Goal: Task Accomplishment & Management: Manage account settings

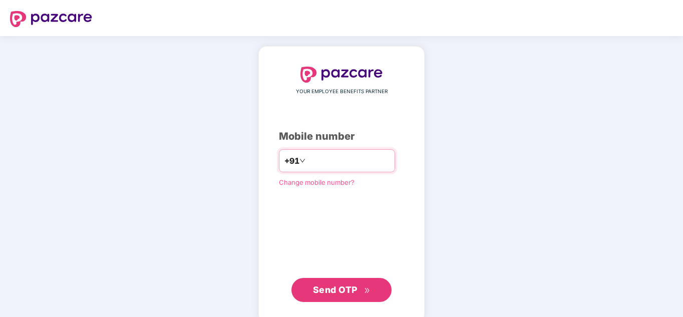
click at [349, 163] on input "number" at bounding box center [349, 161] width 82 height 16
type input "**********"
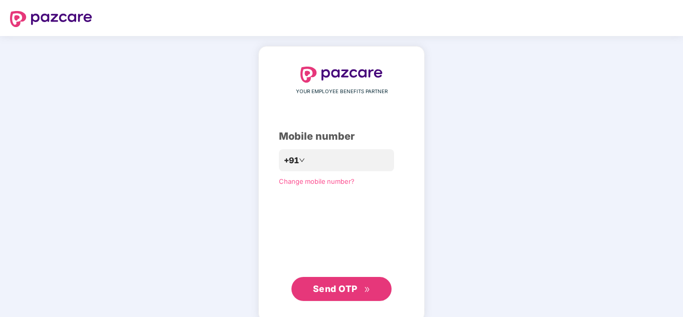
click at [360, 286] on span "Send OTP" at bounding box center [342, 289] width 58 height 14
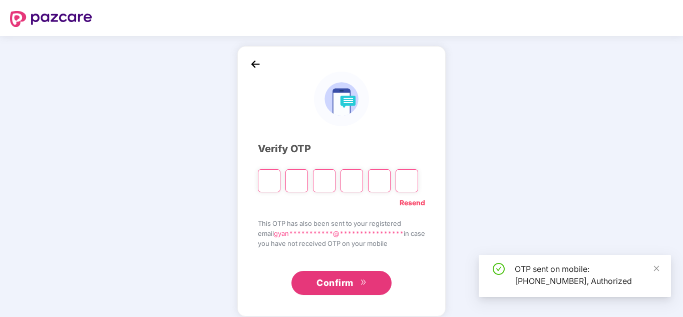
click at [266, 179] on input "Please enter verification code. Digit 1" at bounding box center [269, 180] width 23 height 23
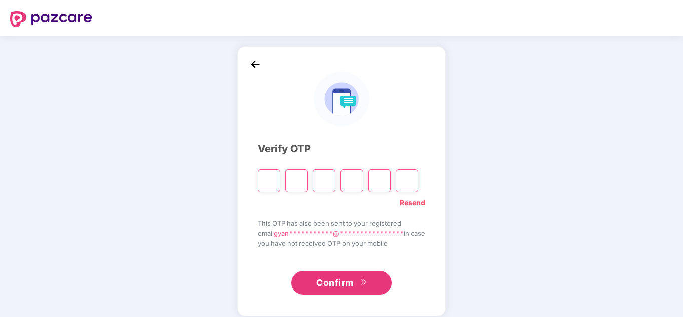
type input "*"
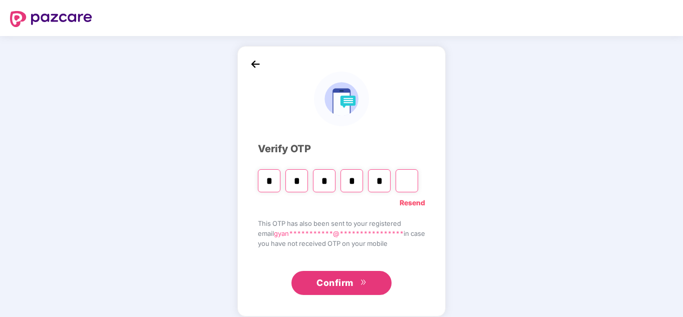
type input "*"
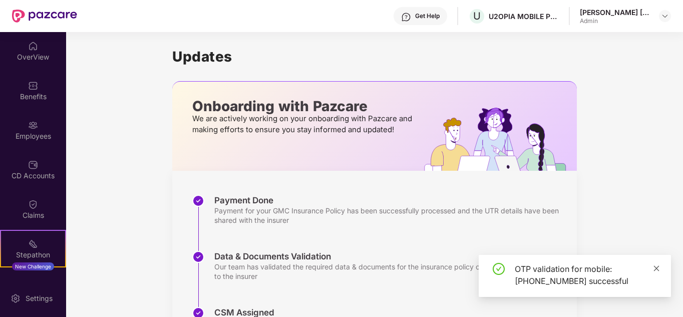
click at [657, 269] on icon "close" at bounding box center [657, 269] width 6 height 6
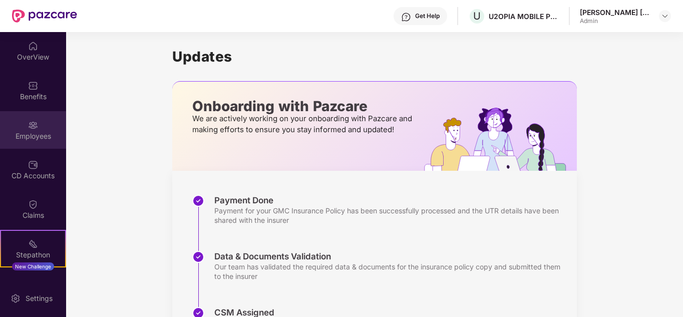
click at [31, 132] on div "Employees" at bounding box center [33, 136] width 66 height 10
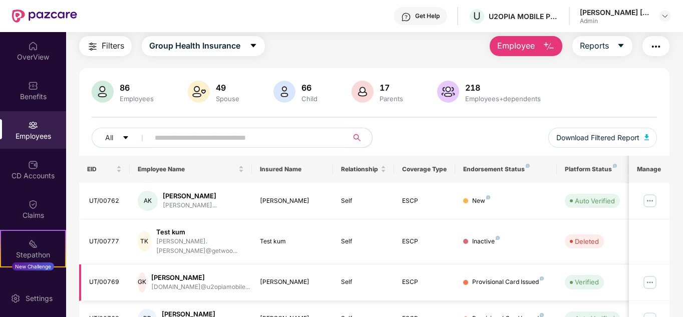
scroll to position [32, 0]
